Goal: Information Seeking & Learning: Get advice/opinions

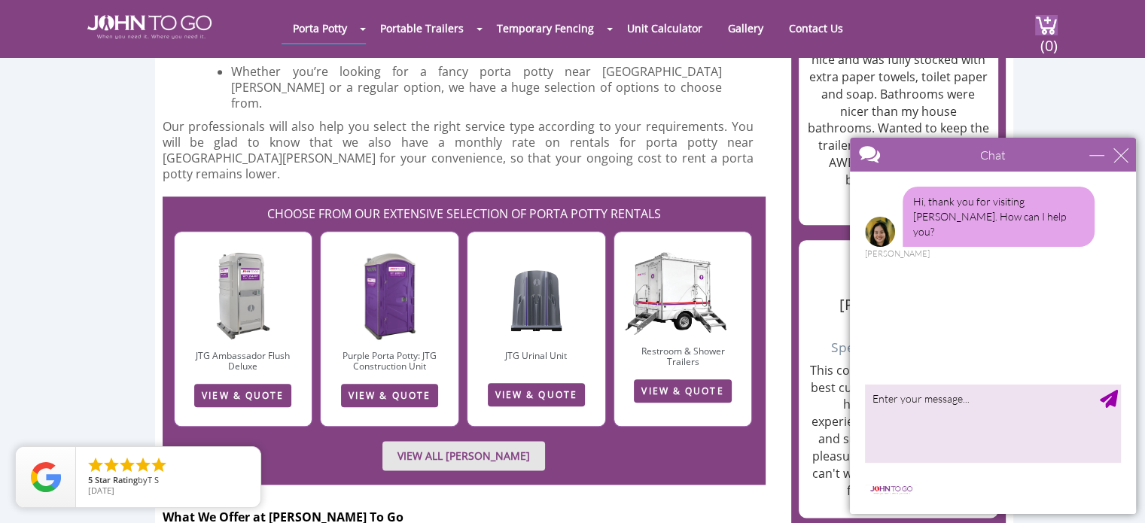
scroll to position [1719, 0]
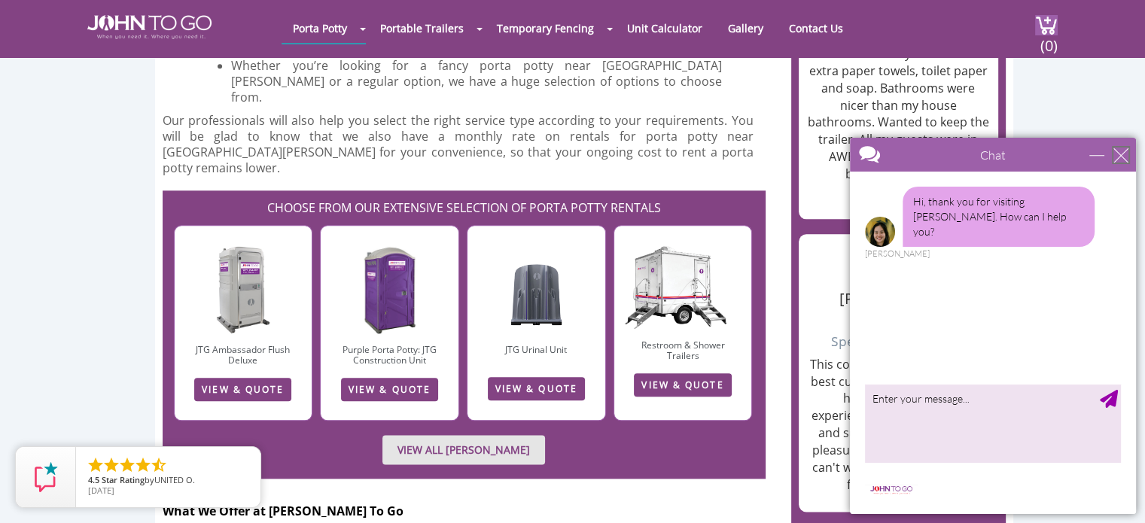
click at [1121, 161] on div "close" at bounding box center [1121, 155] width 15 height 15
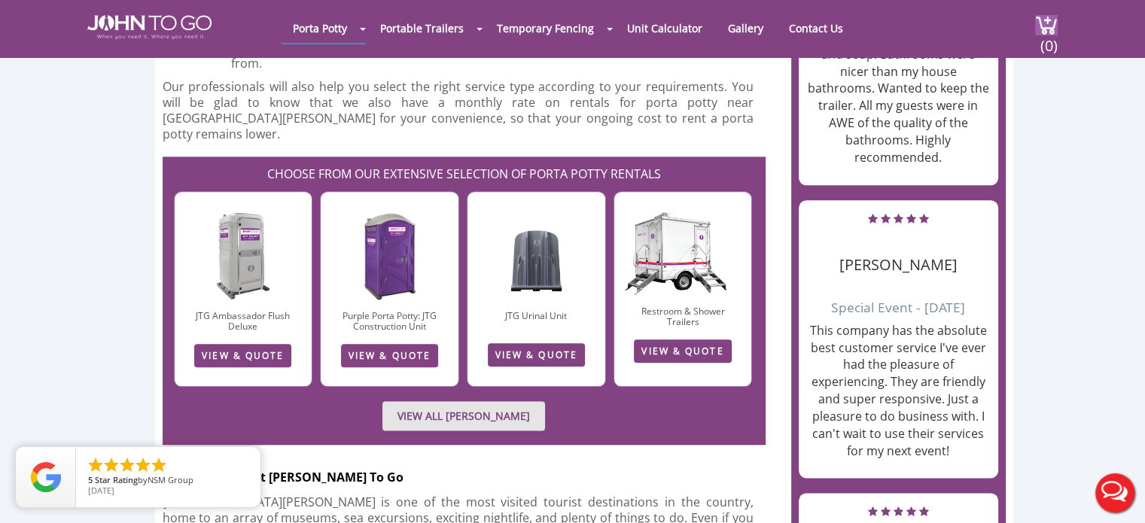
scroll to position [1788, 0]
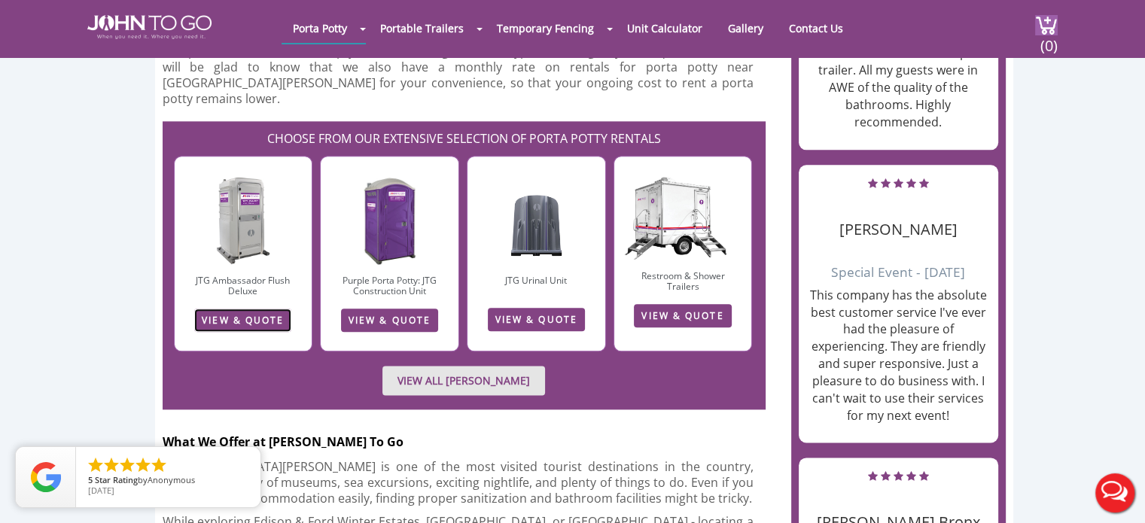
click at [252, 309] on link "VIEW & QUOTE" at bounding box center [242, 320] width 97 height 23
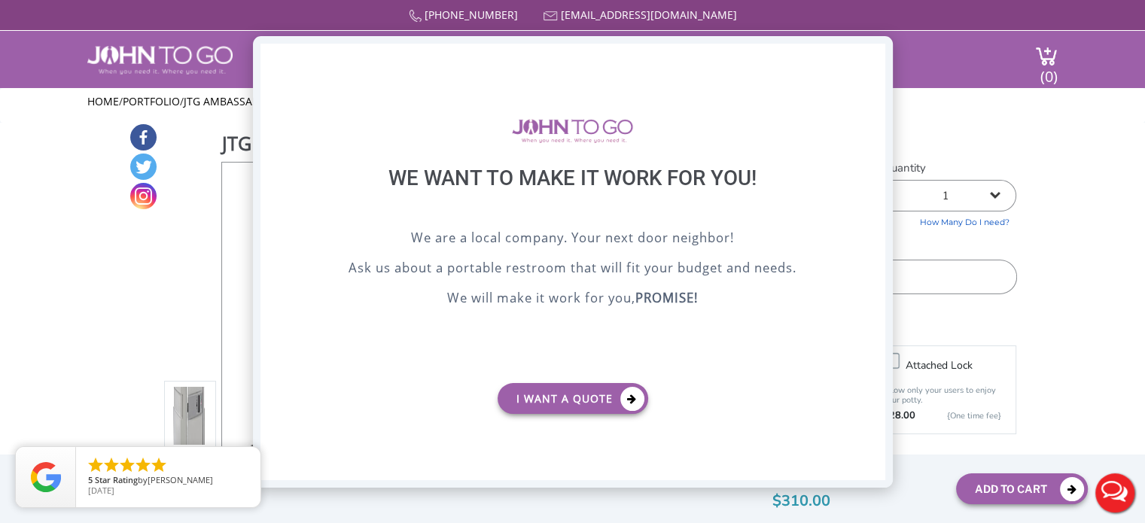
click at [882, 59] on div "X" at bounding box center [872, 57] width 23 height 26
